Goal: Navigation & Orientation: Find specific page/section

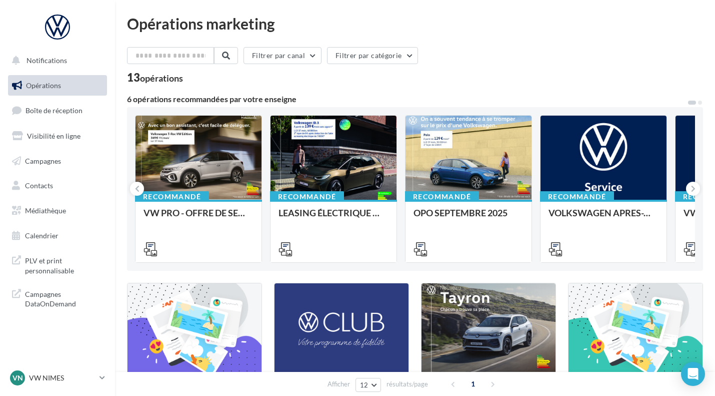
click at [71, 263] on span "PLV et print personnalisable" at bounding box center [64, 265] width 78 height 22
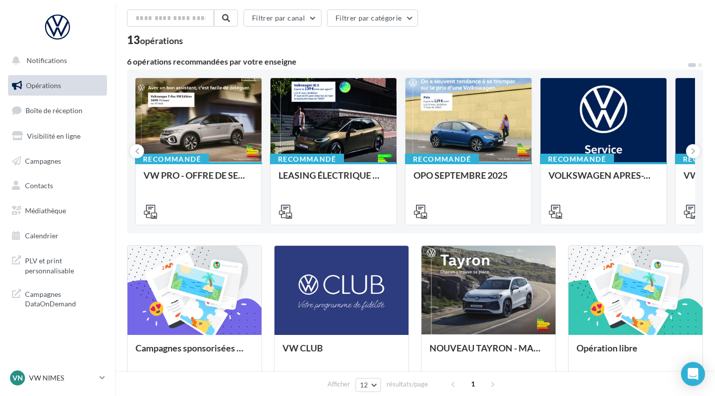
scroll to position [37, 0]
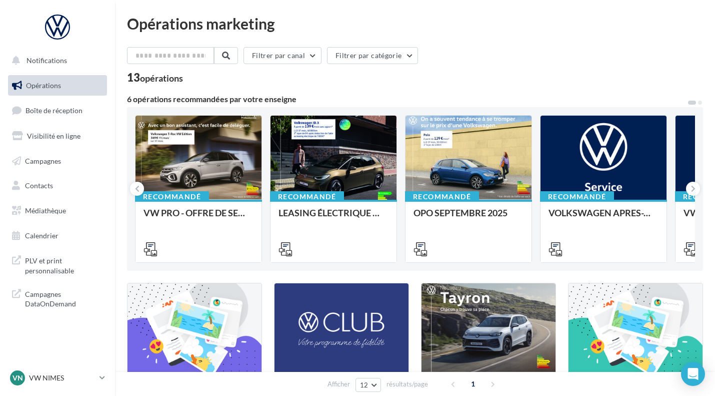
click at [55, 79] on link "Opérations" at bounding box center [57, 85] width 103 height 21
click at [53, 208] on span "Médiathèque" at bounding box center [45, 210] width 41 height 9
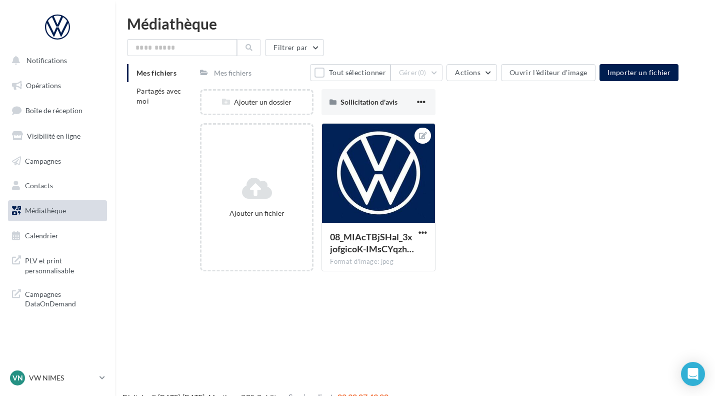
click at [143, 100] on span "Partagés avec moi" at bounding box center [159, 96] width 45 height 19
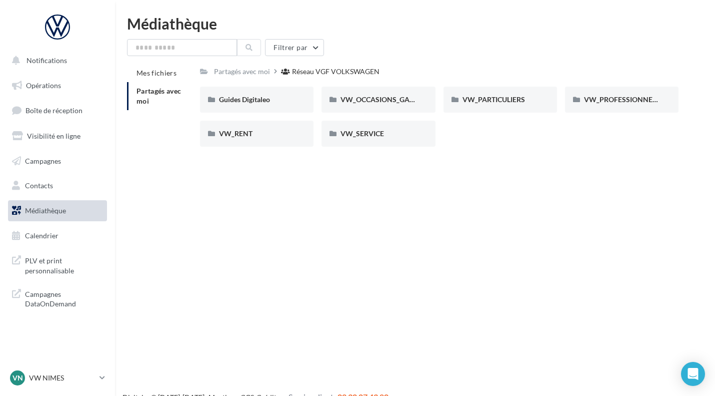
click at [393, 105] on div "VW_OCCASIONS_GARANTIES" at bounding box center [379, 100] width 76 height 10
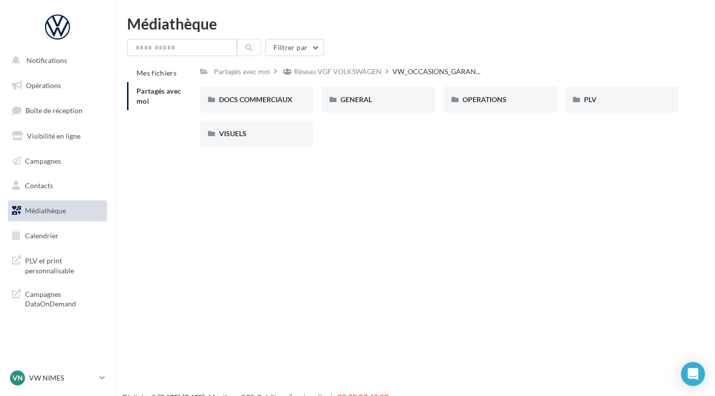
click at [294, 141] on div "VISUELS" at bounding box center [257, 134] width 114 height 26
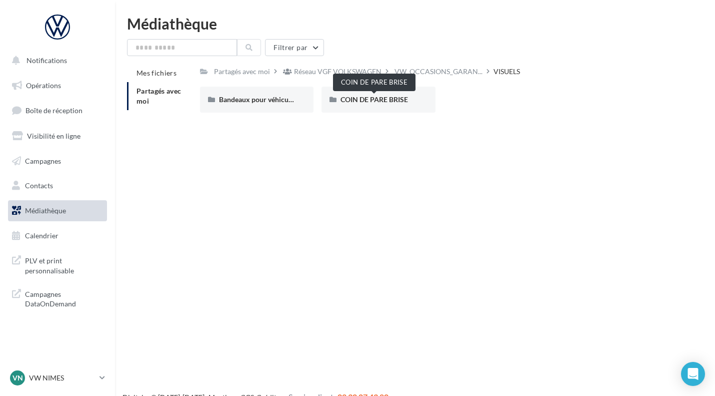
click at [375, 102] on span "COIN DE PARE BRISE" at bounding box center [375, 99] width 68 height 9
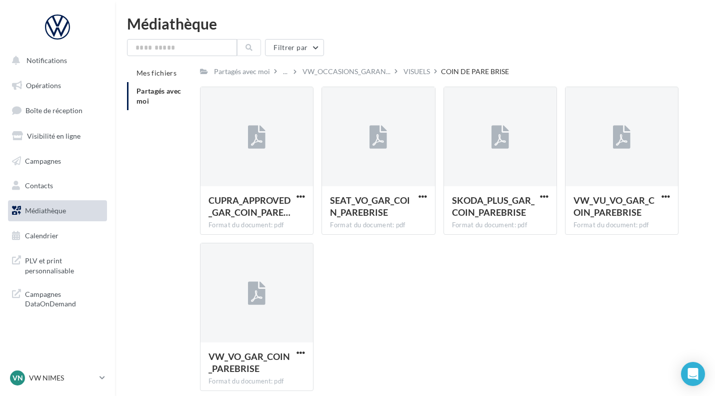
click at [332, 66] on div "VW_OCCASIONS_GARAN..." at bounding box center [347, 71] width 92 height 15
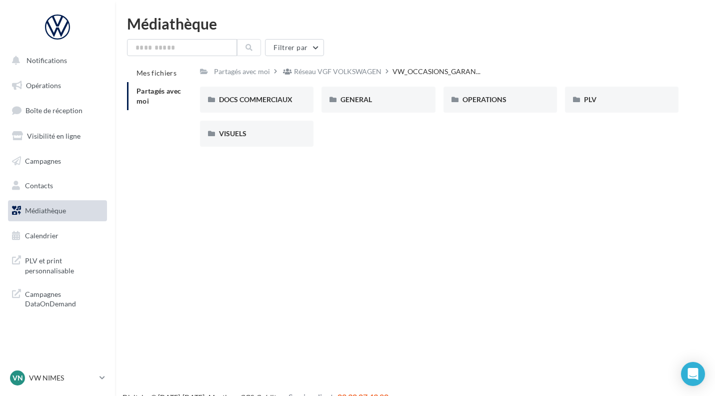
click at [386, 104] on div "GENERAL" at bounding box center [379, 100] width 76 height 10
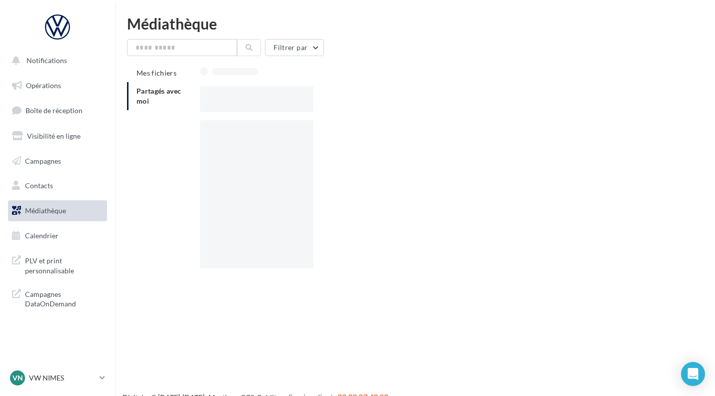
click at [386, 104] on div at bounding box center [443, 99] width 487 height 26
